Goal: Transaction & Acquisition: Purchase product/service

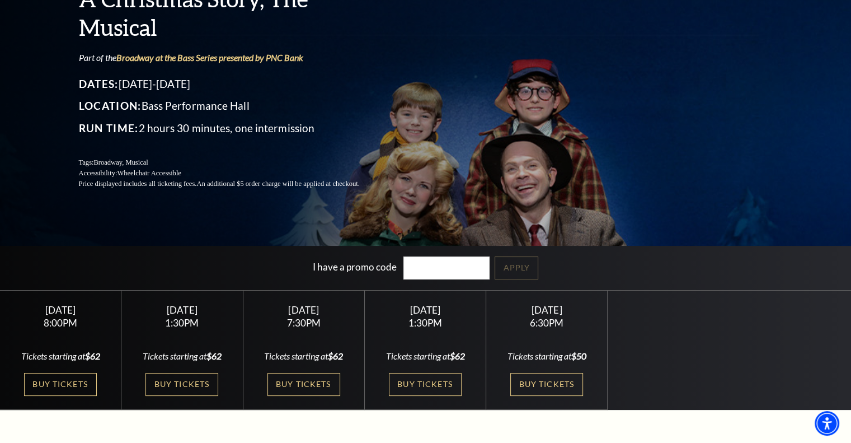
scroll to position [112, 0]
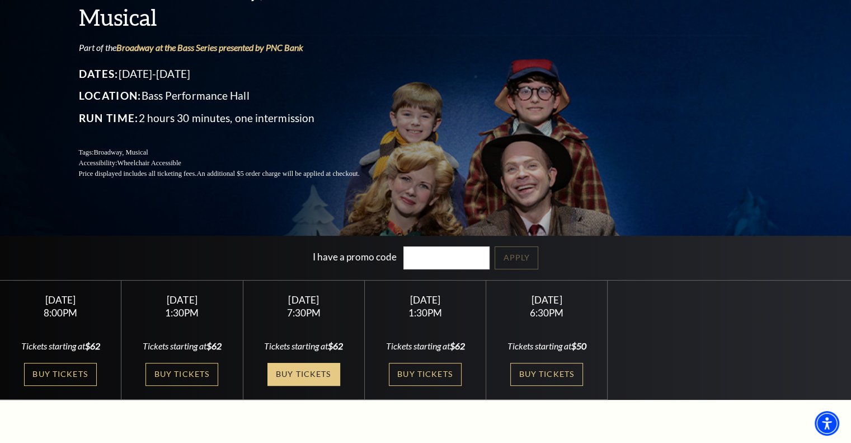
click at [304, 371] on link "Buy Tickets" at bounding box center [304, 374] width 73 height 23
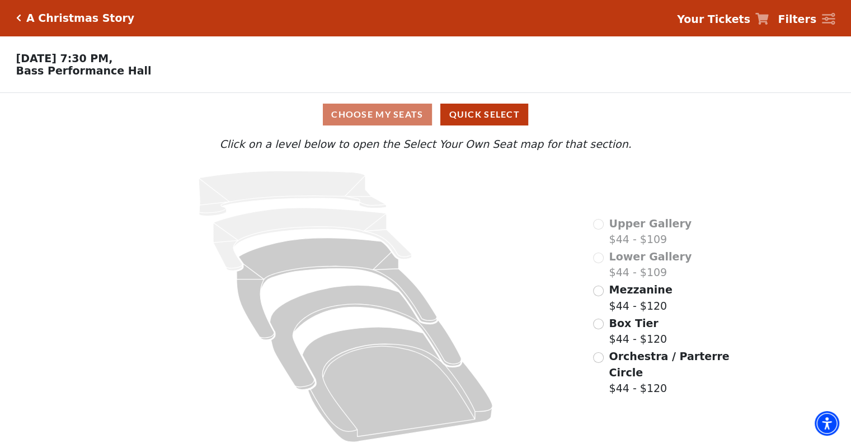
scroll to position [11, 0]
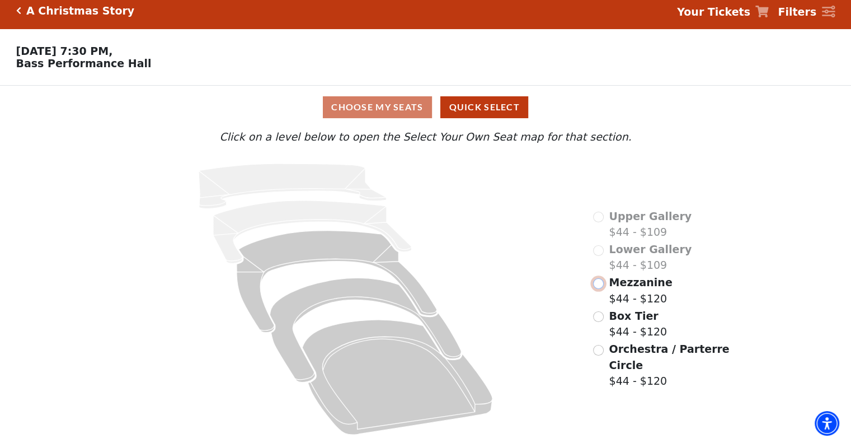
click at [600, 289] on input "Mezzanine$44 - $120\a" at bounding box center [598, 283] width 11 height 11
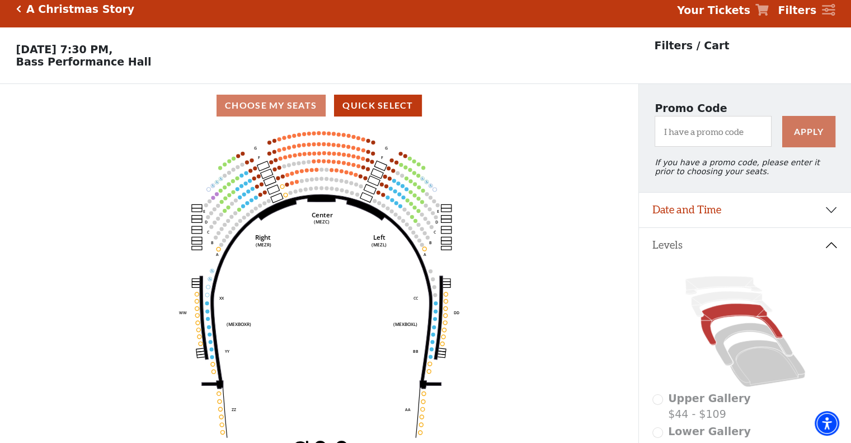
scroll to position [0, 0]
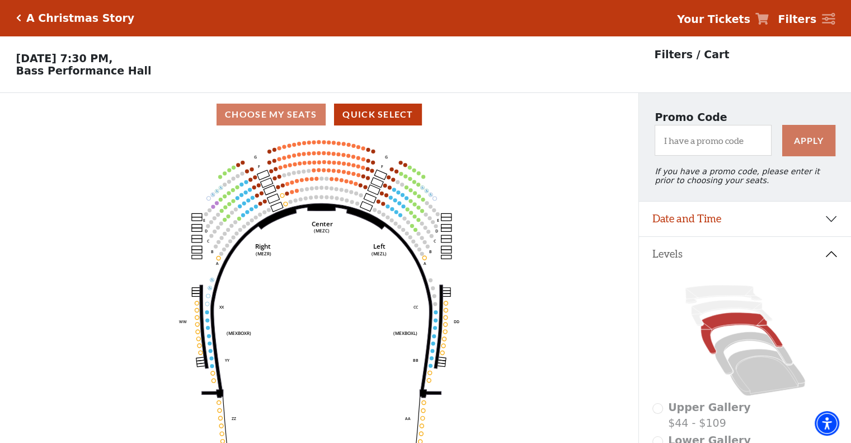
click at [266, 115] on div "Choose My Seats Quick Select" at bounding box center [319, 115] width 639 height 22
click at [266, 116] on div "Choose My Seats Quick Select" at bounding box center [319, 115] width 639 height 22
click at [668, 55] on p "Filters / Cart" at bounding box center [691, 54] width 75 height 16
click at [706, 60] on p "Filters / Cart" at bounding box center [691, 54] width 75 height 16
click at [827, 20] on icon at bounding box center [828, 19] width 13 height 12
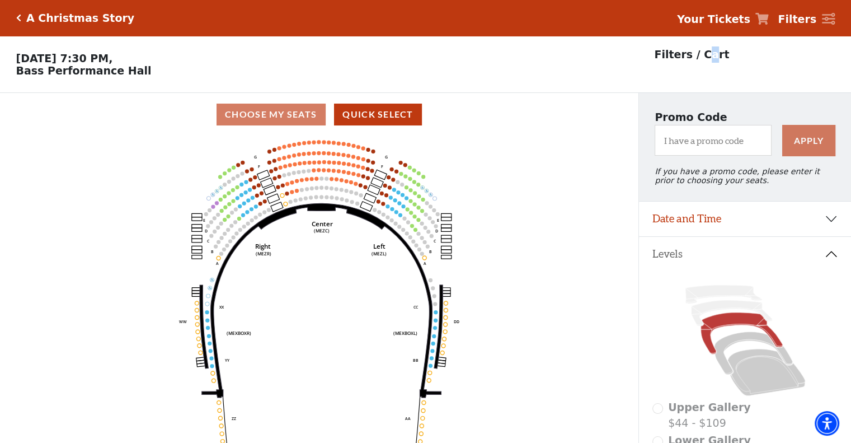
click at [809, 18] on strong "Filters" at bounding box center [797, 19] width 39 height 12
click at [778, 74] on div "Filters / Cart" at bounding box center [745, 64] width 213 height 57
click at [823, 15] on icon at bounding box center [828, 19] width 13 height 12
click at [801, 17] on strong "Filters" at bounding box center [797, 19] width 39 height 12
click at [803, 19] on strong "Filters" at bounding box center [797, 19] width 39 height 12
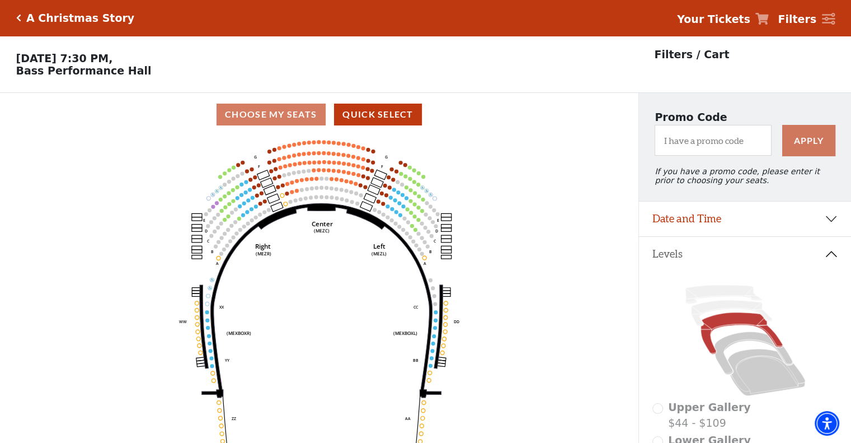
click at [803, 19] on strong "Filters" at bounding box center [797, 19] width 39 height 12
click at [24, 21] on div "A Christmas Story" at bounding box center [78, 18] width 114 height 13
click at [16, 12] on div "A Christmas Story" at bounding box center [75, 18] width 119 height 13
click at [18, 20] on icon "Click here to go back to filters" at bounding box center [18, 18] width 5 height 8
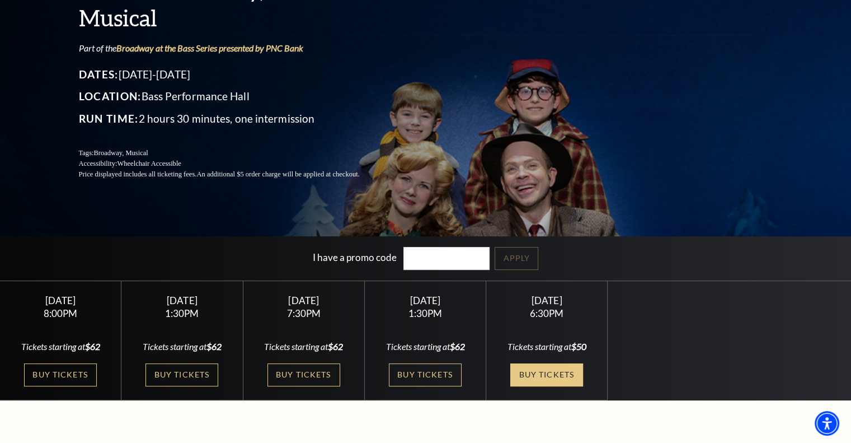
scroll to position [112, 0]
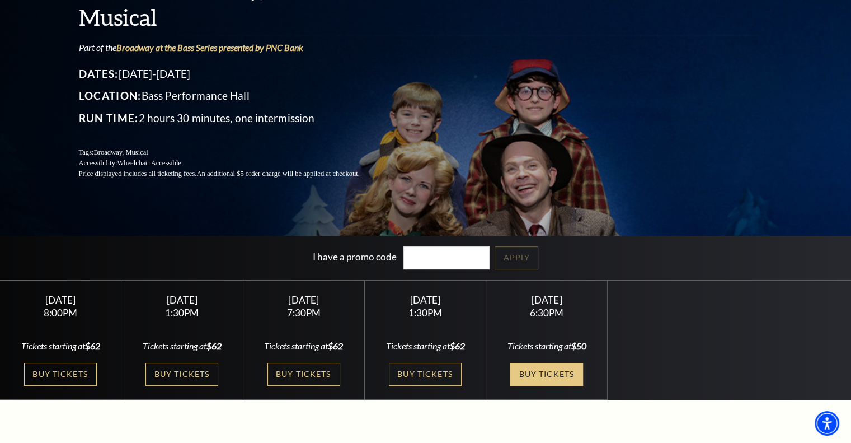
click at [568, 364] on link "Buy Tickets" at bounding box center [547, 374] width 73 height 23
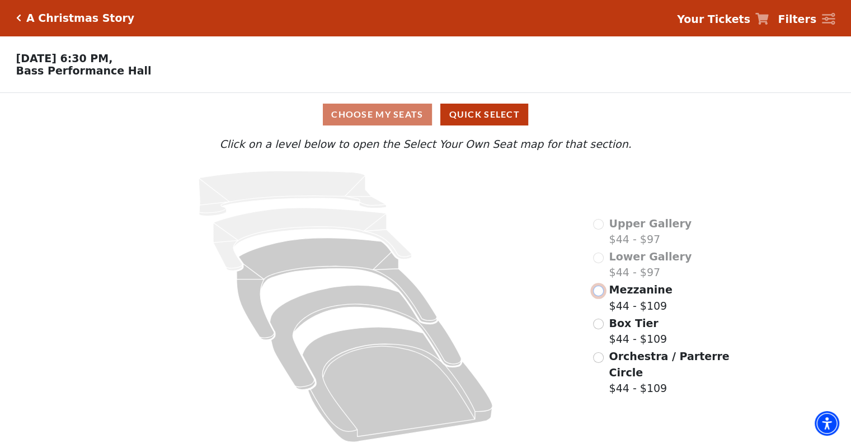
click at [598, 296] on input "Mezzanine$44 - $109\a" at bounding box center [598, 291] width 11 height 11
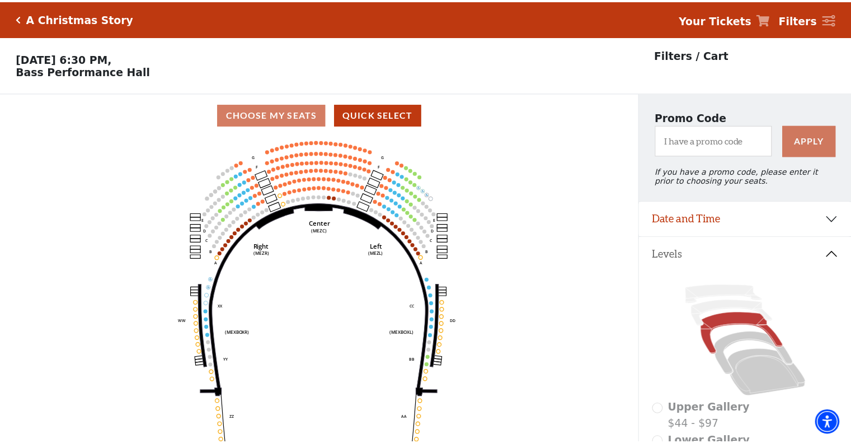
scroll to position [52, 0]
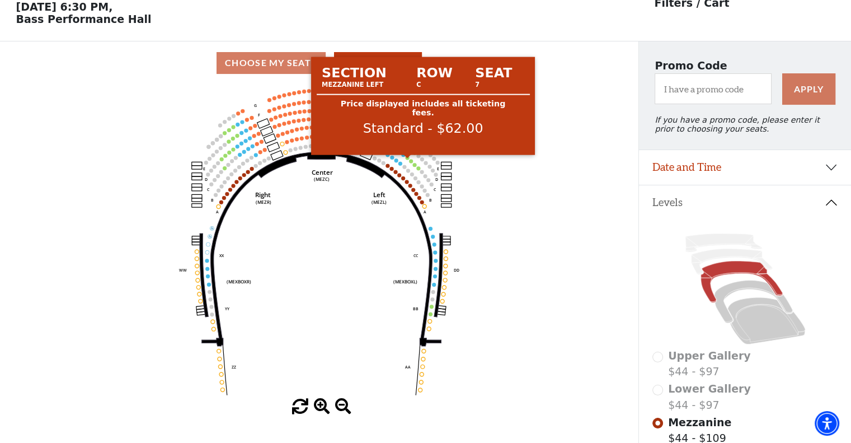
click at [406, 160] on circle at bounding box center [408, 158] width 4 height 4
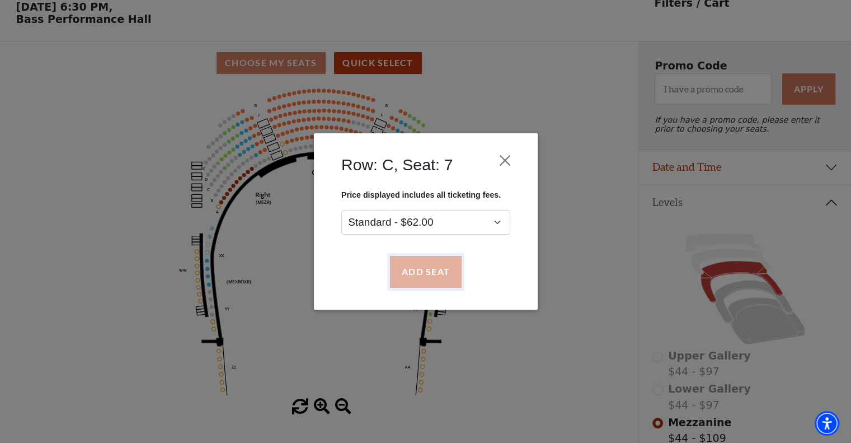
click at [439, 277] on button "Add Seat" at bounding box center [426, 271] width 72 height 31
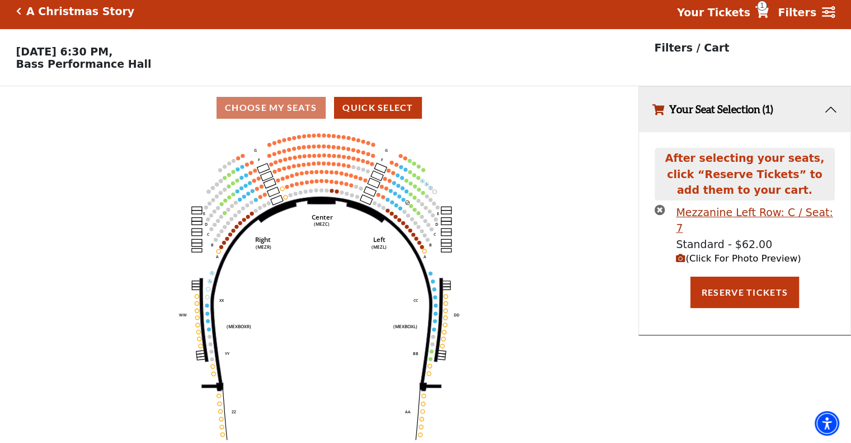
scroll to position [0, 0]
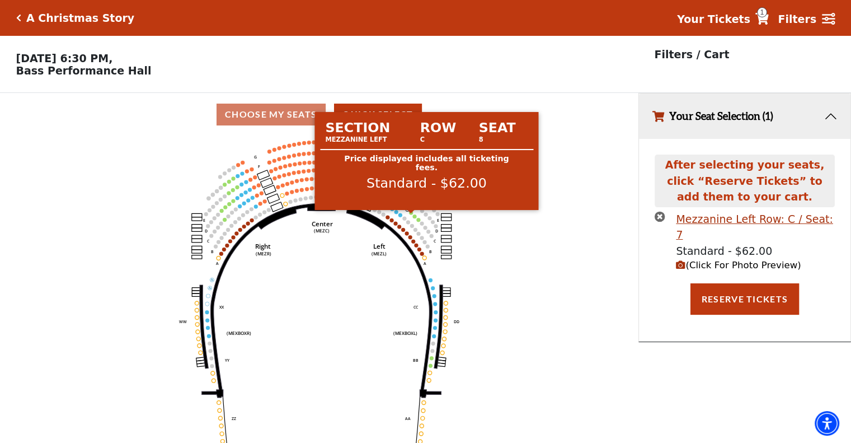
click at [412, 214] on circle at bounding box center [411, 212] width 4 height 4
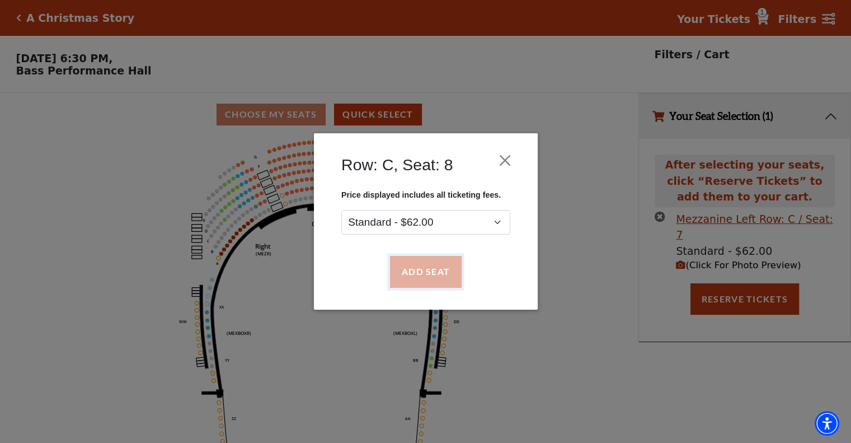
click at [411, 272] on button "Add Seat" at bounding box center [426, 271] width 72 height 31
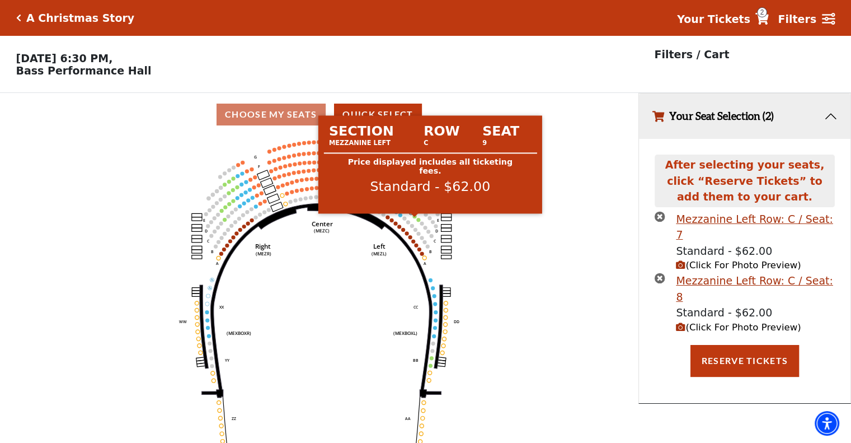
click at [413, 218] on circle at bounding box center [415, 216] width 4 height 4
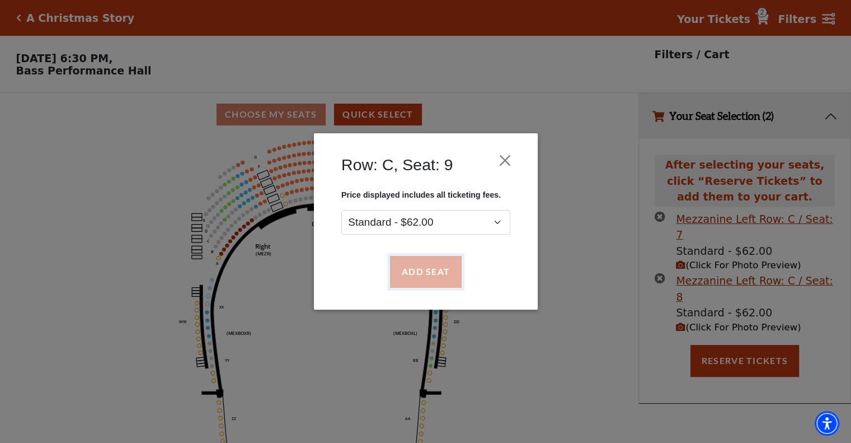
click at [410, 273] on button "Add Seat" at bounding box center [426, 271] width 72 height 31
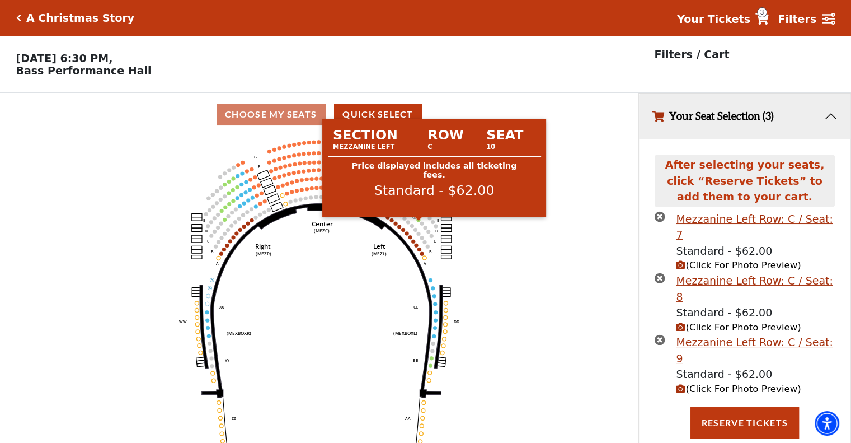
click at [418, 222] on circle at bounding box center [418, 220] width 4 height 4
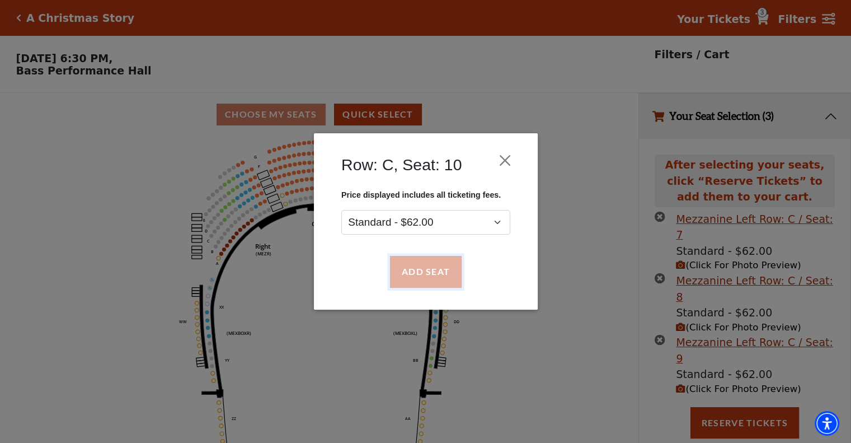
click at [410, 270] on button "Add Seat" at bounding box center [426, 271] width 72 height 31
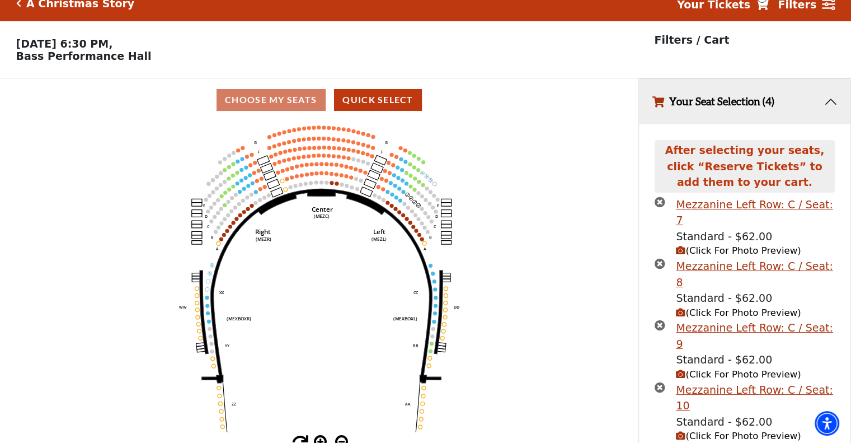
scroll to position [27, 0]
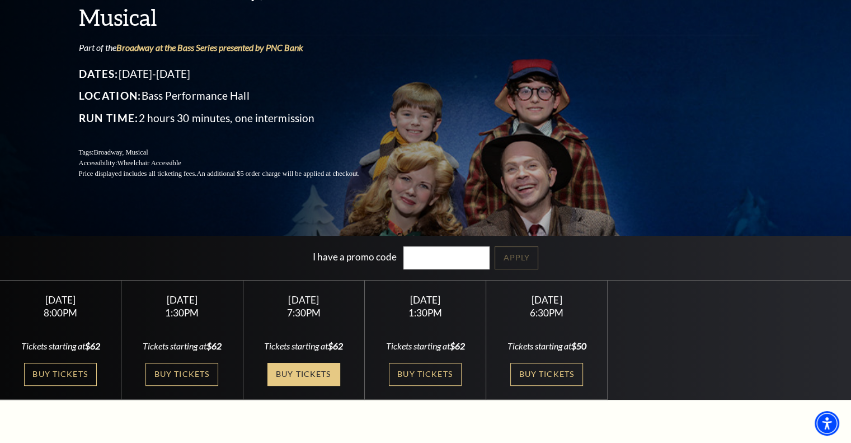
click at [302, 378] on link "Buy Tickets" at bounding box center [304, 374] width 73 height 23
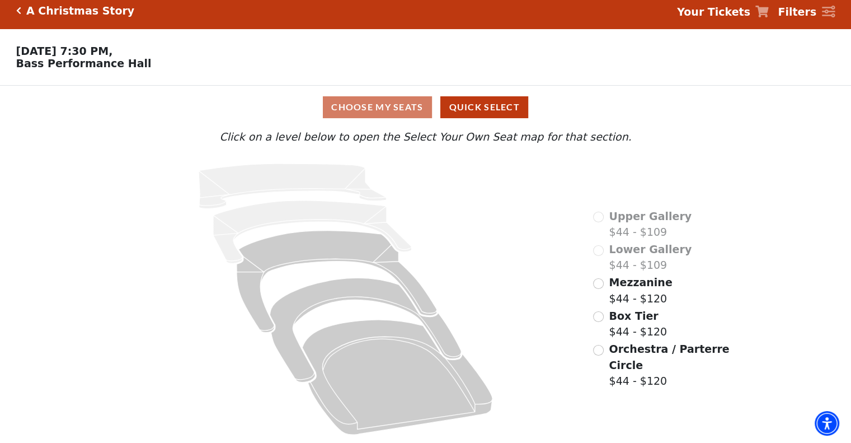
scroll to position [11, 0]
click at [598, 289] on input "Mezzanine$44 - $120\a" at bounding box center [598, 283] width 11 height 11
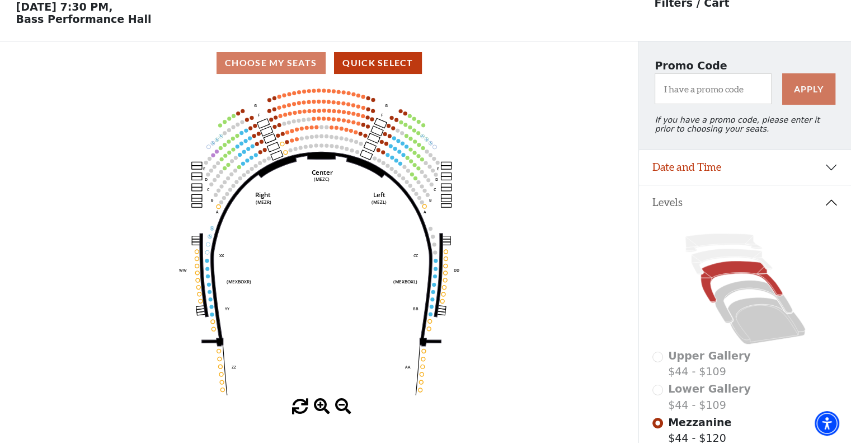
scroll to position [52, 0]
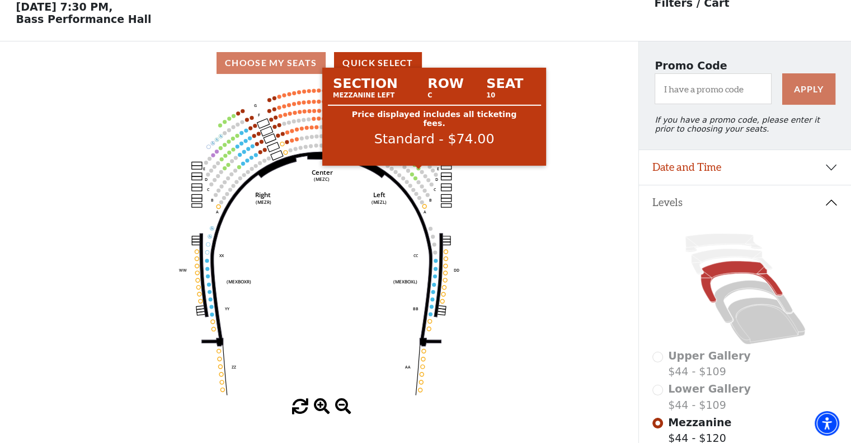
click at [417, 170] on circle at bounding box center [418, 168] width 4 height 4
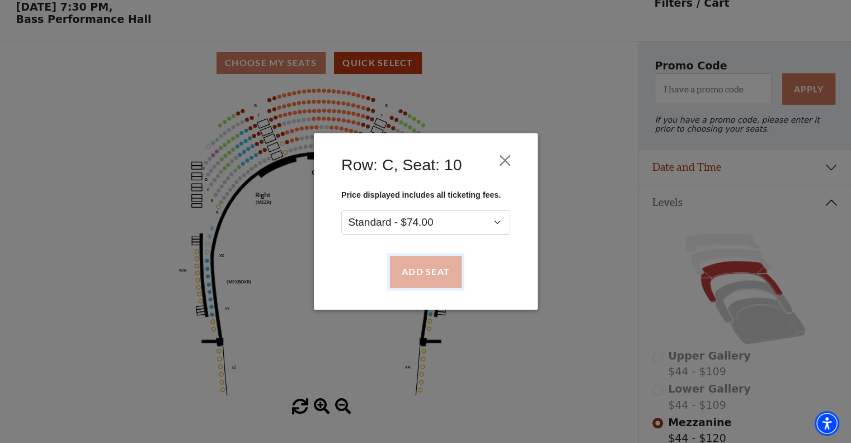
click at [417, 277] on button "Add Seat" at bounding box center [426, 271] width 72 height 31
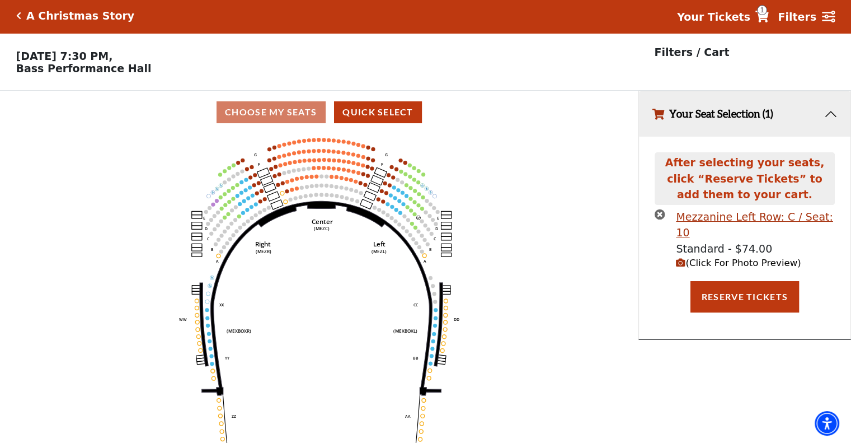
scroll to position [0, 0]
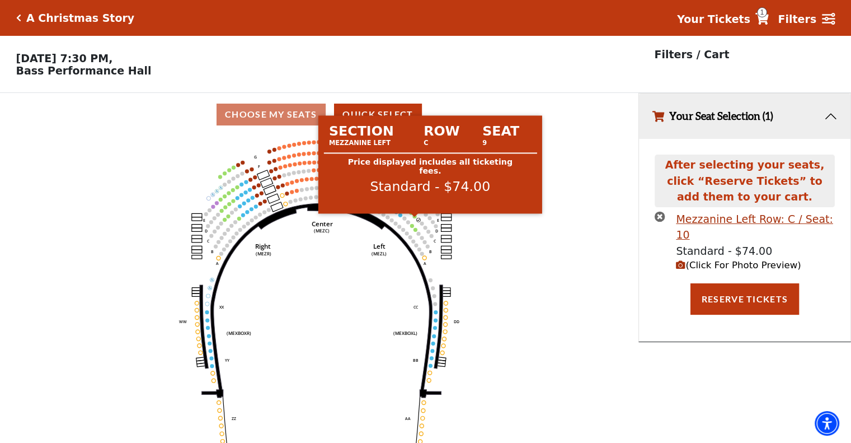
click at [413, 218] on div at bounding box center [415, 216] width 8 height 4
click at [414, 218] on circle at bounding box center [415, 216] width 4 height 4
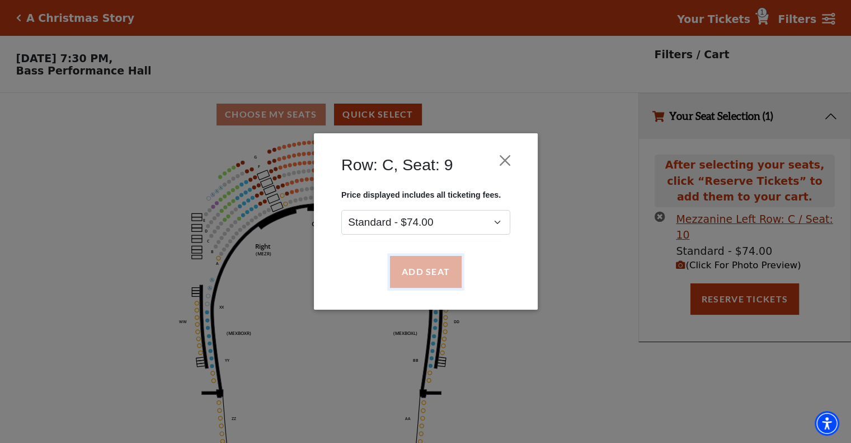
click at [403, 280] on button "Add Seat" at bounding box center [426, 271] width 72 height 31
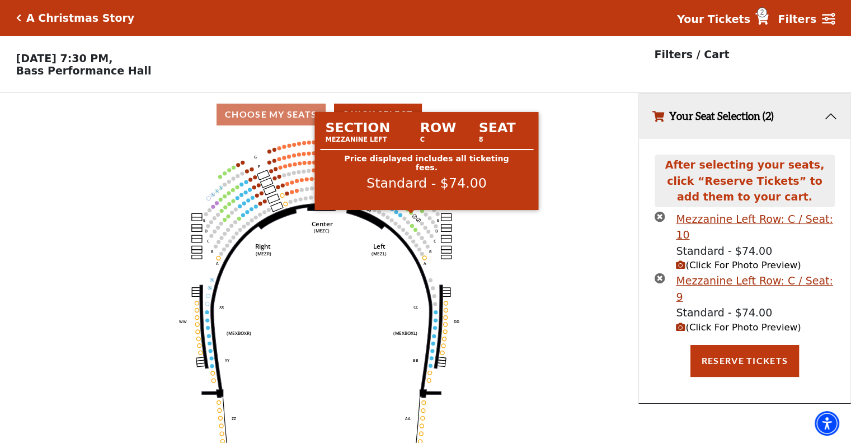
click at [412, 214] on circle at bounding box center [411, 212] width 4 height 4
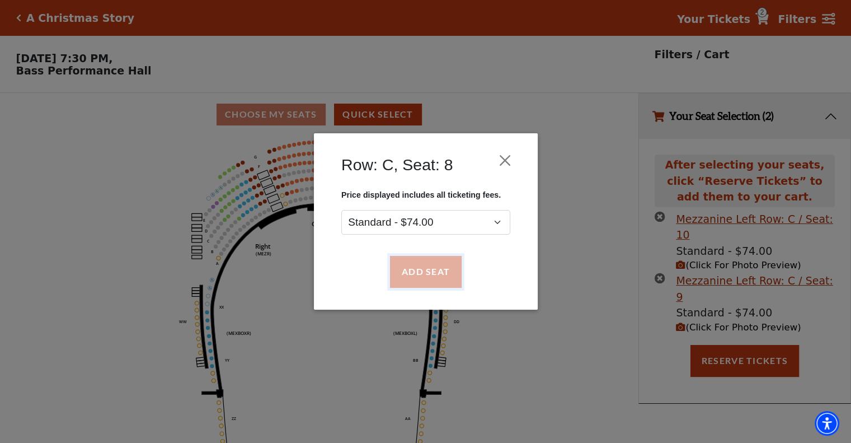
click at [401, 270] on button "Add Seat" at bounding box center [426, 271] width 72 height 31
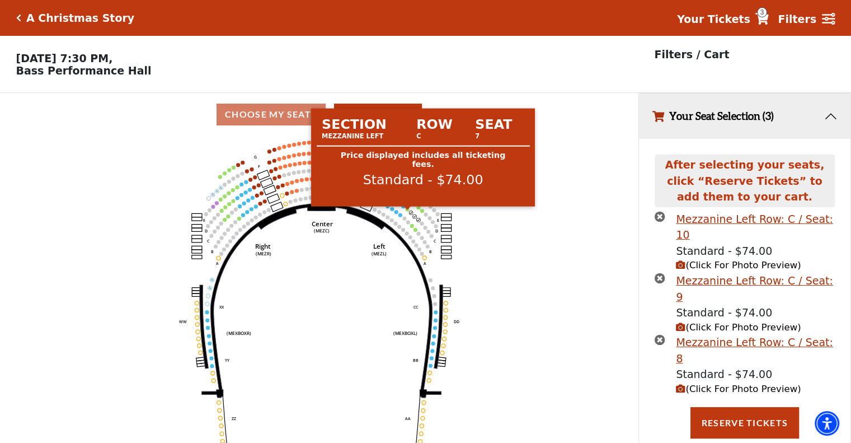
click at [408, 211] on circle at bounding box center [408, 209] width 4 height 4
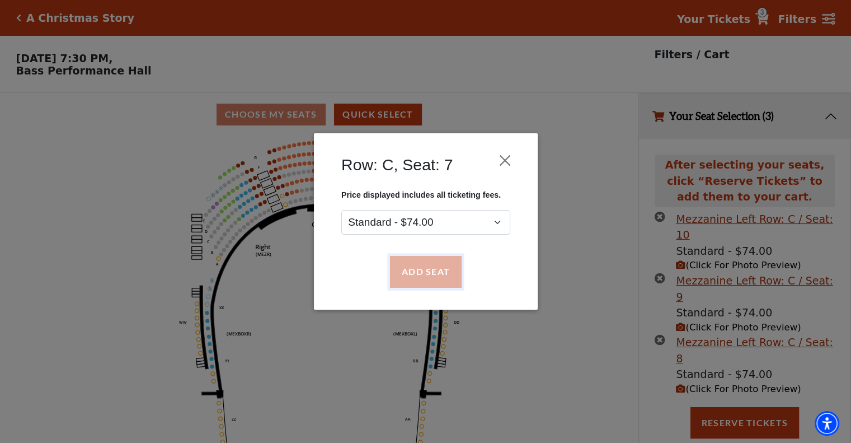
click at [409, 273] on button "Add Seat" at bounding box center [426, 271] width 72 height 31
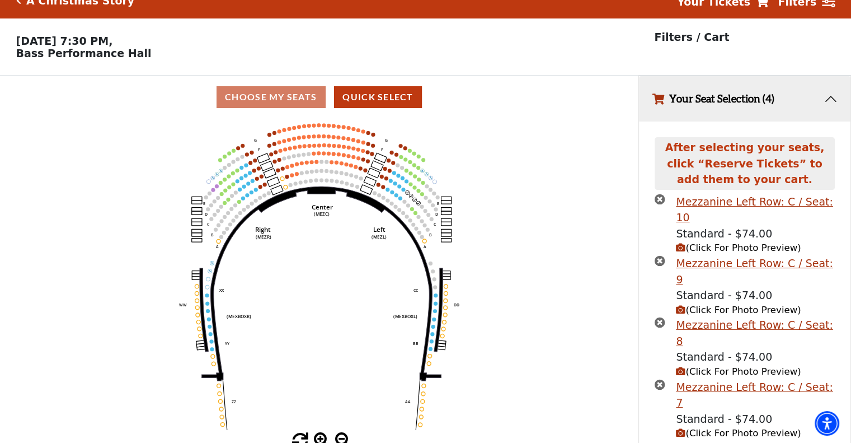
scroll to position [27, 0]
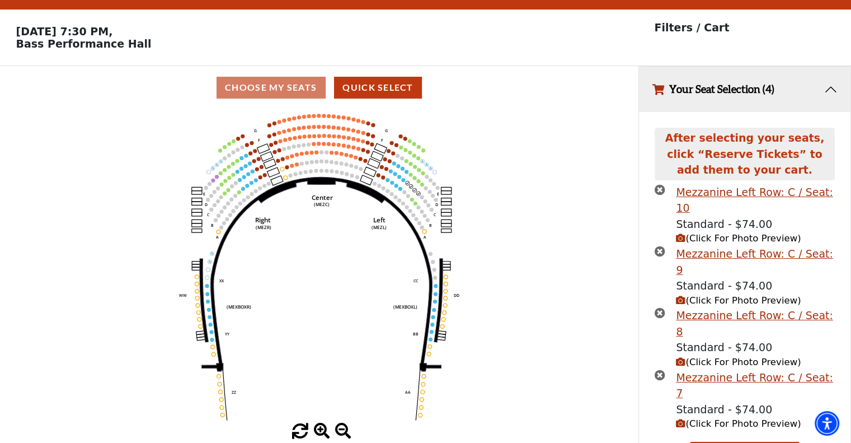
click at [439, 166] on icon "Center (MEZC) Right (MEZR) Left (MEZL) (MEXBOXR) (MEXBOXL) XX WW CC DD YY BB ZZ…" at bounding box center [319, 266] width 575 height 314
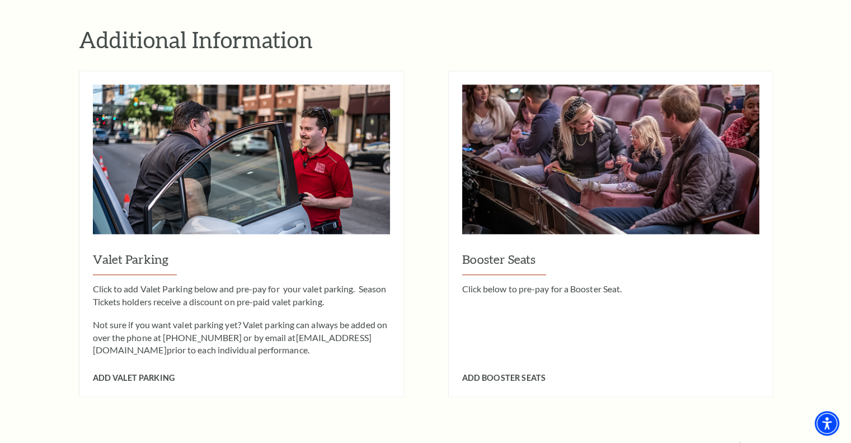
scroll to position [1120, 0]
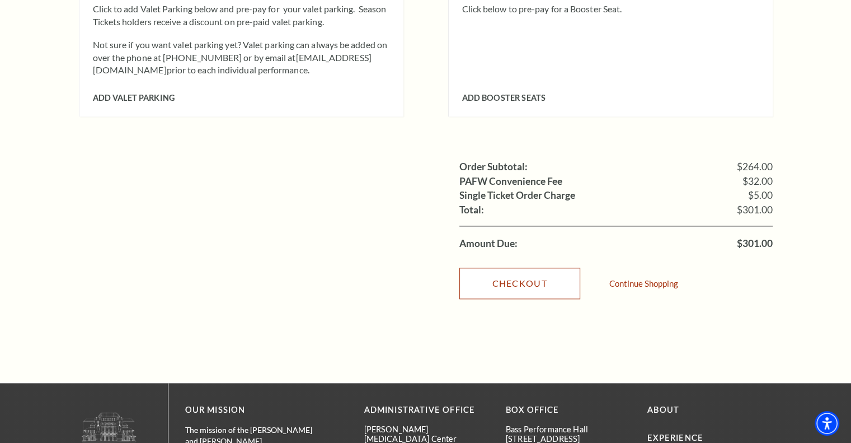
click at [551, 270] on link "Checkout" at bounding box center [520, 283] width 121 height 31
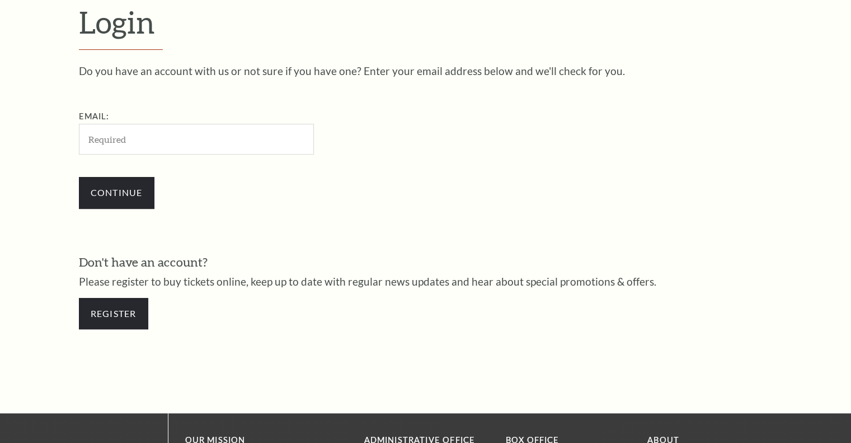
scroll to position [331, 0]
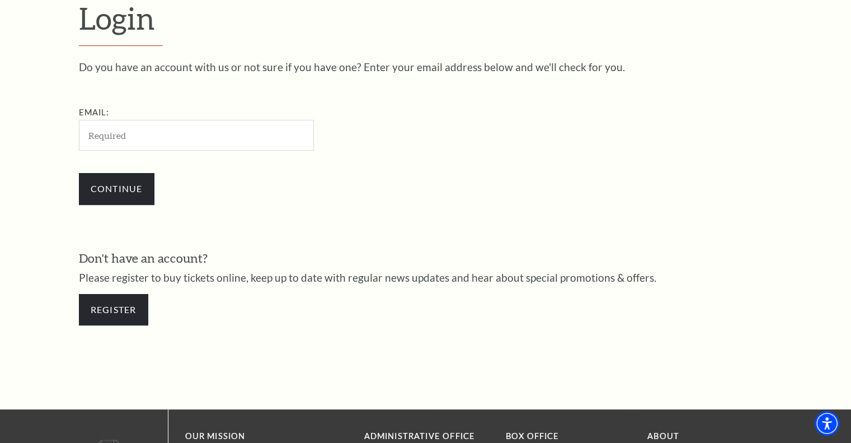
click at [161, 129] on input "Email:" at bounding box center [196, 135] width 235 height 31
drag, startPoint x: 252, startPoint y: 132, endPoint x: 73, endPoint y: 127, distance: 179.8
click at [73, 127] on div "Login Do you have an account with us or not sure if you have one? Enter your em…" at bounding box center [426, 168] width 717 height 482
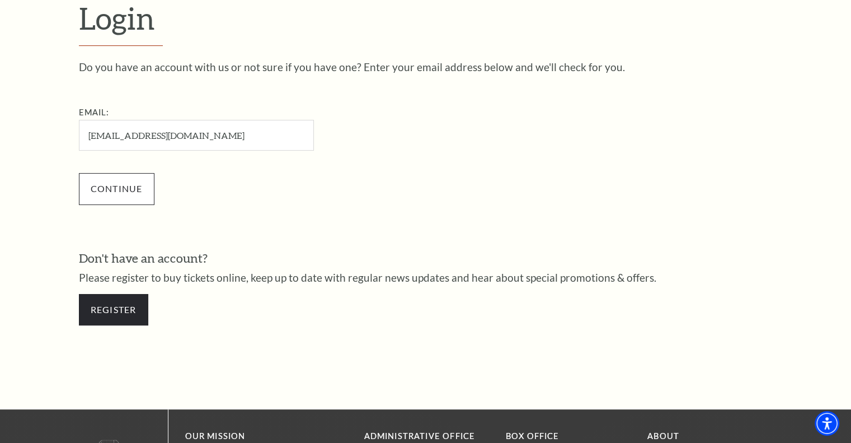
type input "[EMAIL_ADDRESS][DOMAIN_NAME]"
click at [107, 183] on input "Continue" at bounding box center [117, 188] width 76 height 31
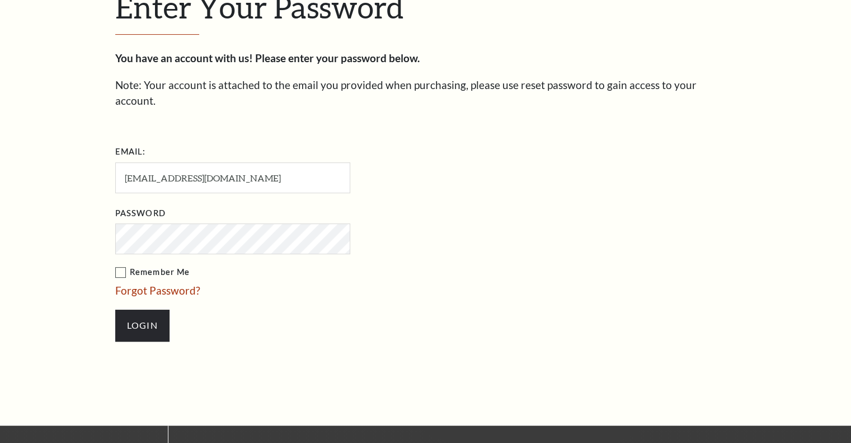
scroll to position [341, 0]
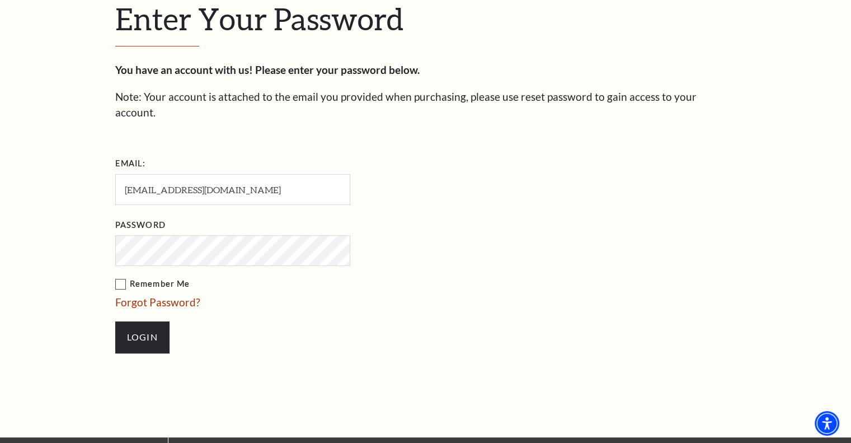
click at [171, 333] on li "Login" at bounding box center [288, 337] width 347 height 54
click at [161, 327] on input "Login" at bounding box center [142, 336] width 54 height 31
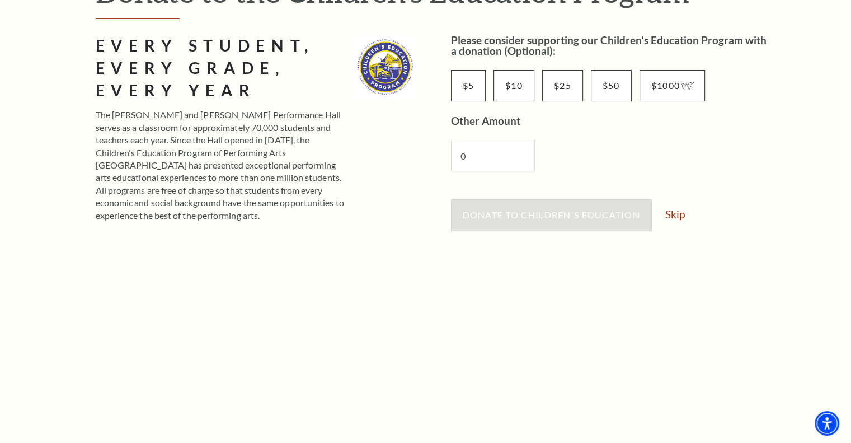
scroll to position [168, 0]
click at [678, 212] on link "Skip" at bounding box center [676, 213] width 20 height 11
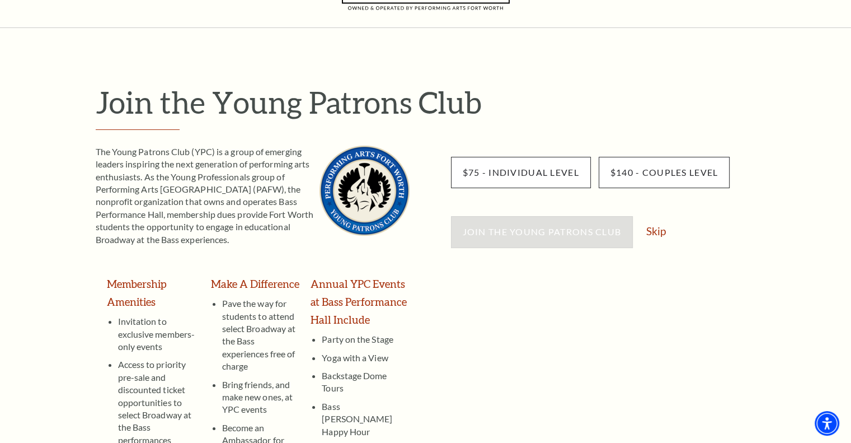
scroll to position [56, 0]
click at [654, 230] on link "Skip" at bounding box center [657, 231] width 20 height 11
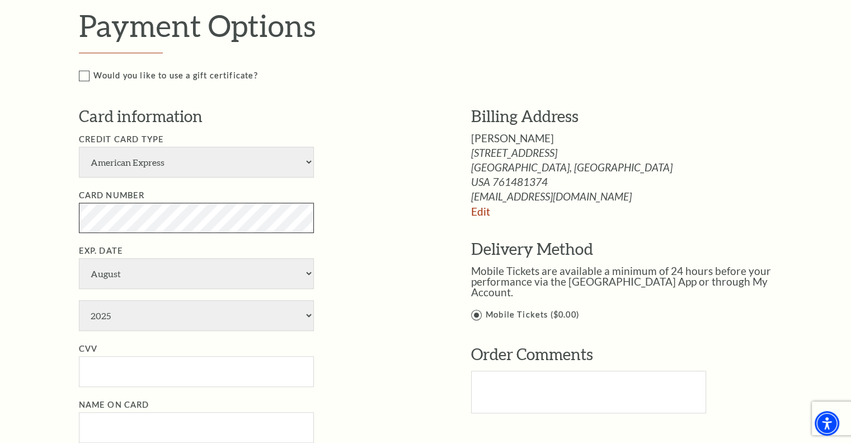
scroll to position [672, 0]
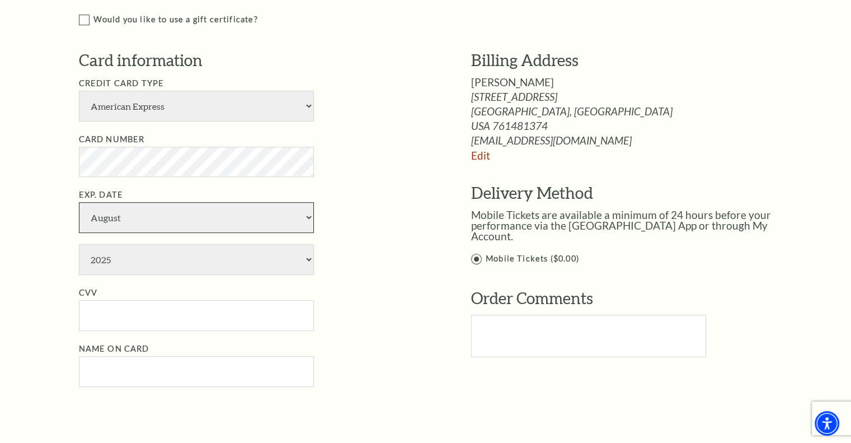
click at [307, 217] on select "January February March April May June July August September October November De…" at bounding box center [196, 217] width 235 height 31
select select "7"
click at [79, 202] on select "January February March April May June July August September October November De…" at bounding box center [196, 217] width 235 height 31
click at [180, 263] on select "2025 2026 2027 2028 2029 2030 2031 2032 2033 2034" at bounding box center [196, 259] width 235 height 31
select select "2029"
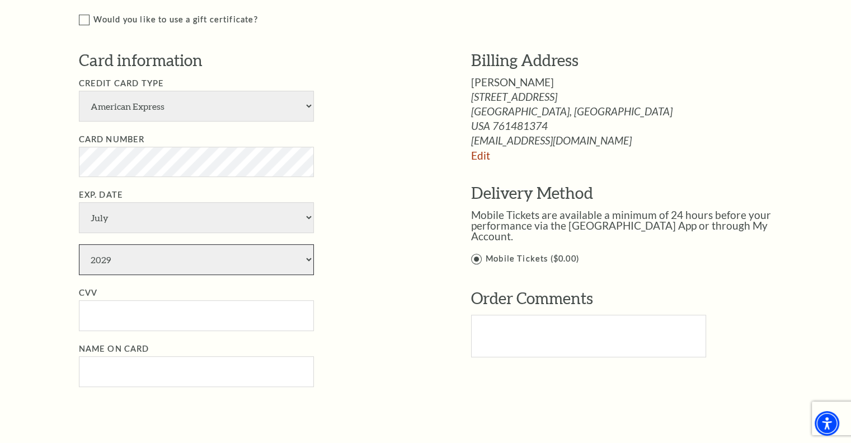
click at [79, 244] on select "2025 2026 2027 2028 2029 2030 2031 2032 2033 2034" at bounding box center [196, 259] width 235 height 31
click at [126, 312] on input "CVV" at bounding box center [196, 315] width 235 height 31
type input "8630"
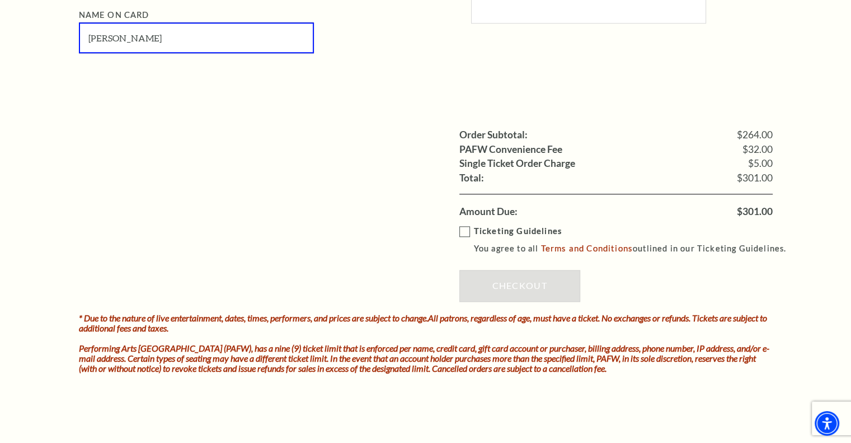
scroll to position [1008, 0]
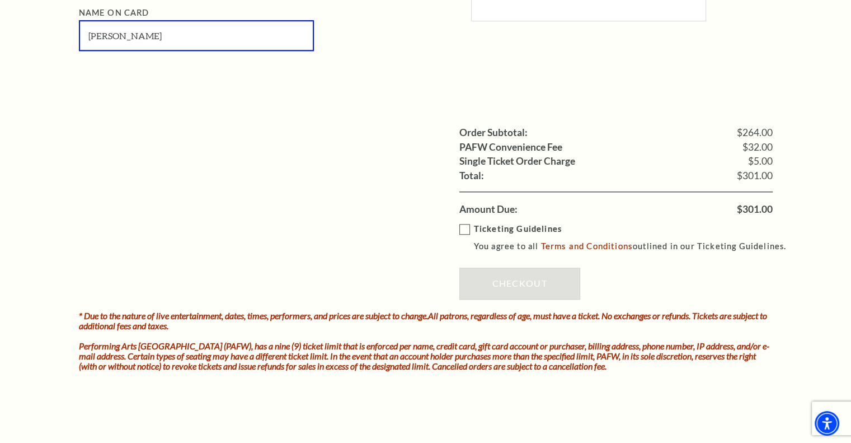
type input "David Norvell"
click at [464, 227] on label "Ticketing Guidelines You agree to all Terms and Conditions outlined in our Tick…" at bounding box center [629, 237] width 338 height 31
click at [0, 0] on input "Ticketing Guidelines You agree to all Terms and Conditions outlined in our Tick…" at bounding box center [0, 0] width 0 height 0
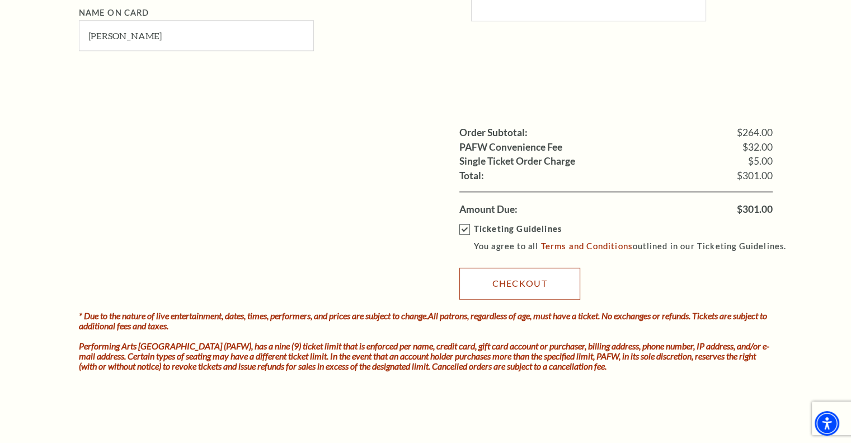
click at [494, 279] on link "Checkout" at bounding box center [520, 283] width 121 height 31
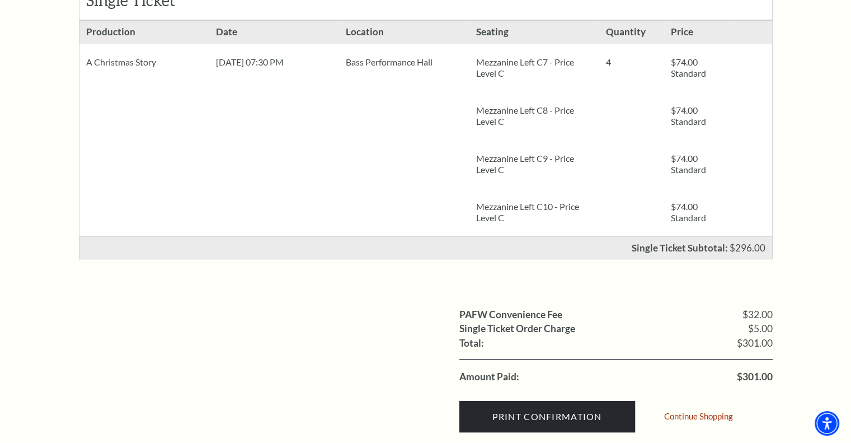
scroll to position [336, 0]
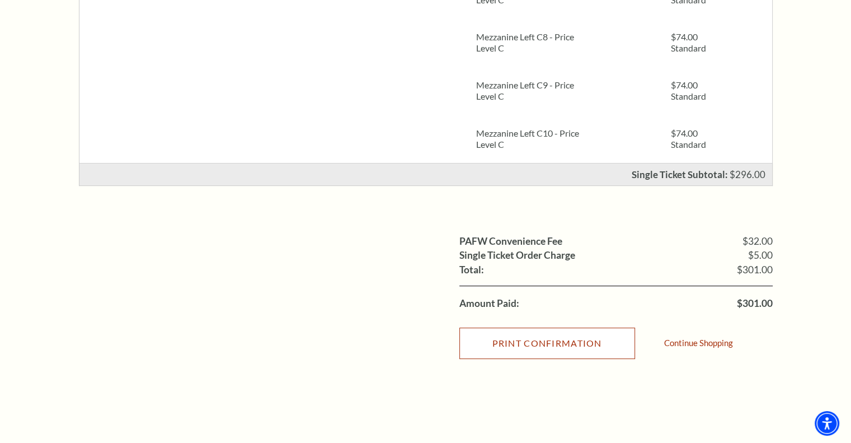
drag, startPoint x: 560, startPoint y: 335, endPoint x: 776, endPoint y: 396, distance: 224.4
click at [560, 335] on input "Print Confirmation" at bounding box center [548, 342] width 176 height 31
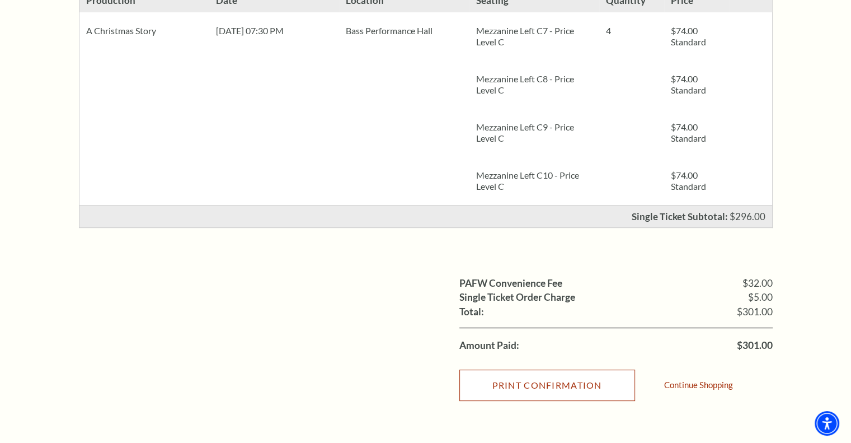
scroll to position [56, 0]
